Goal: Transaction & Acquisition: Download file/media

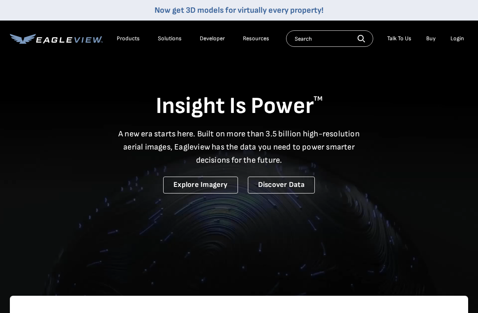
click at [457, 36] on div "Login" at bounding box center [458, 38] width 14 height 7
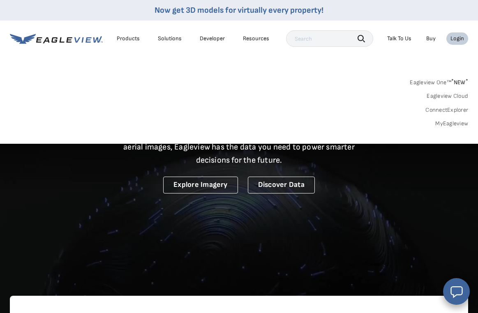
click at [454, 121] on link "MyEagleview" at bounding box center [452, 123] width 33 height 7
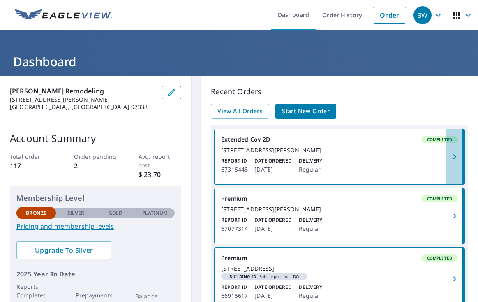
click at [454, 160] on icon "button" at bounding box center [455, 157] width 10 height 10
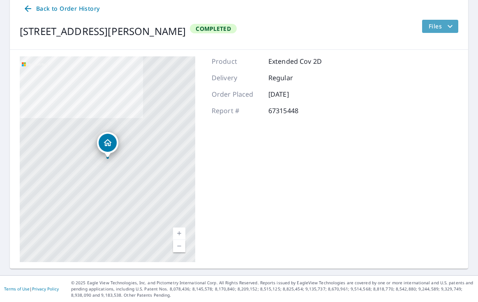
click at [440, 28] on span "Files" at bounding box center [442, 26] width 26 height 10
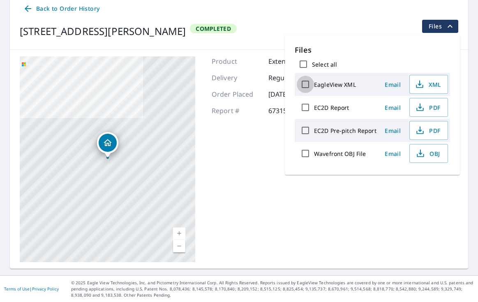
click at [307, 84] on input "EagleView XML" at bounding box center [305, 84] width 17 height 17
checkbox input "true"
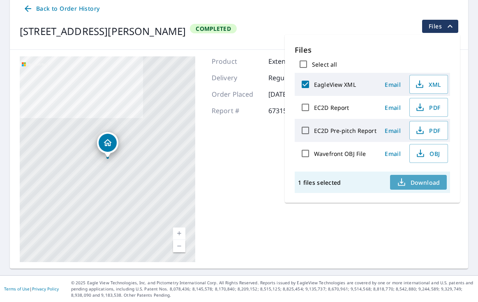
click at [422, 183] on span "Download" at bounding box center [419, 182] width 44 height 10
click at [441, 66] on div "Select all" at bounding box center [372, 64] width 155 height 17
click at [476, 77] on main "Back to Order History 797 SE Greenlee St Dallas, OR 97338 Completed Files 797 S…" at bounding box center [239, 131] width 478 height 287
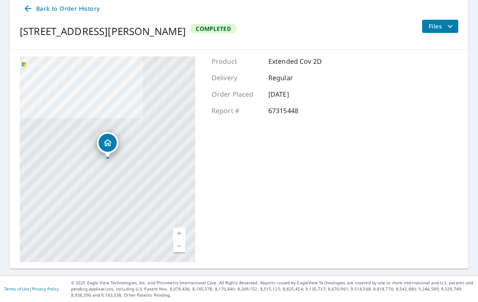
click at [109, 158] on div at bounding box center [107, 157] width 3 height 3
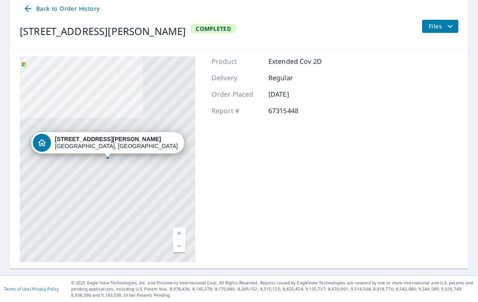
click at [109, 158] on div at bounding box center [107, 157] width 3 height 3
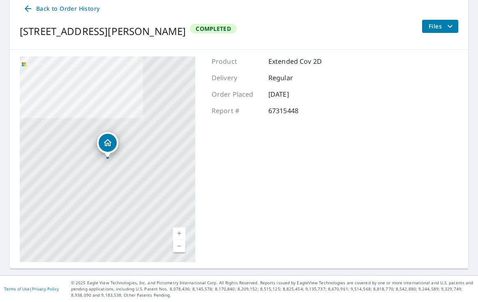
click at [109, 158] on div at bounding box center [107, 157] width 3 height 3
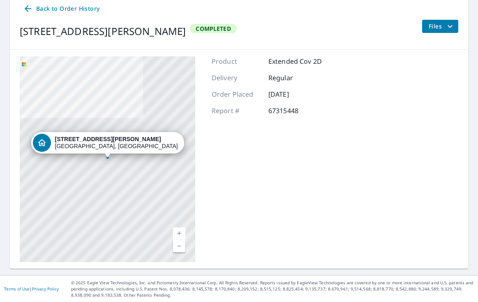
click at [109, 158] on div at bounding box center [107, 157] width 3 height 3
